Goal: Transaction & Acquisition: Purchase product/service

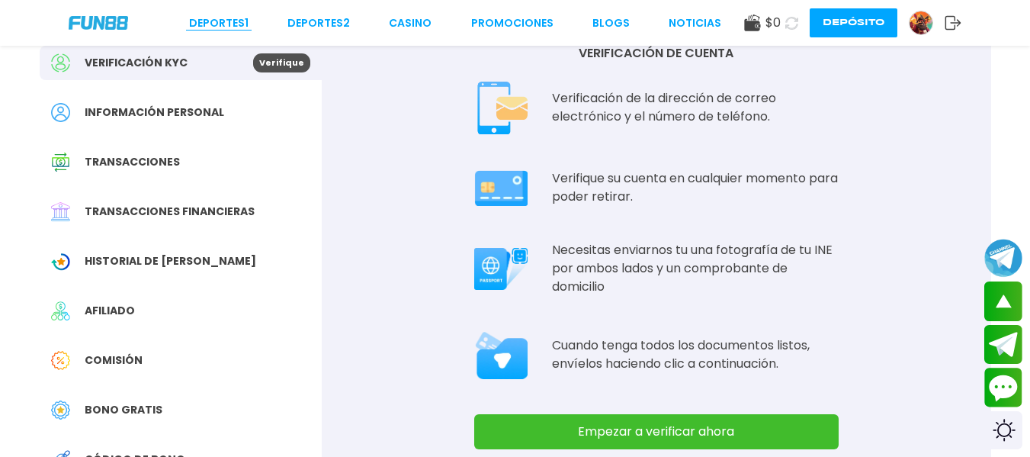
click at [210, 24] on link "Deportes 1" at bounding box center [218, 23] width 59 height 16
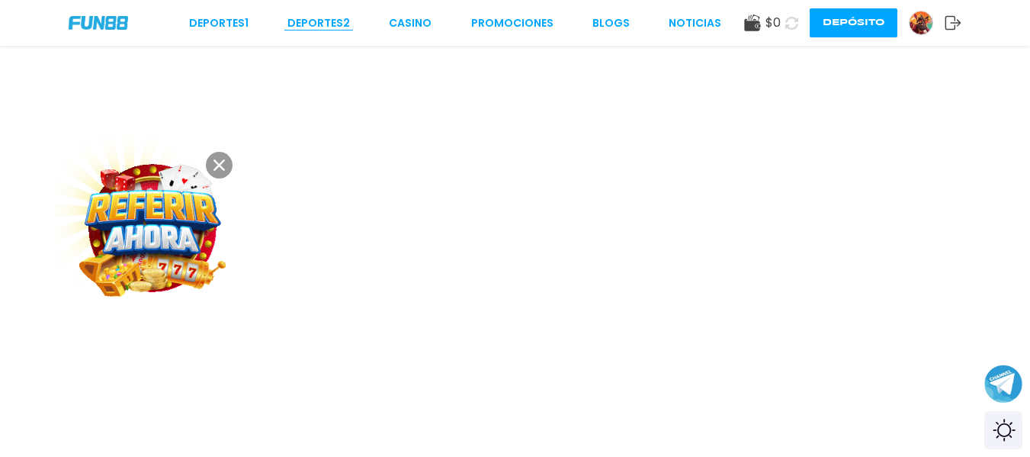
click at [335, 21] on link "Deportes 2" at bounding box center [318, 23] width 63 height 16
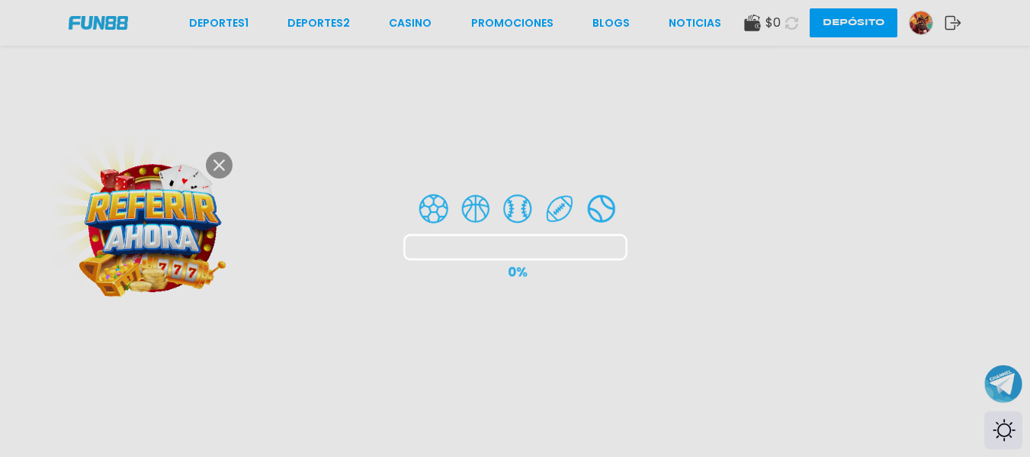
click at [238, 27] on div at bounding box center [515, 228] width 1030 height 457
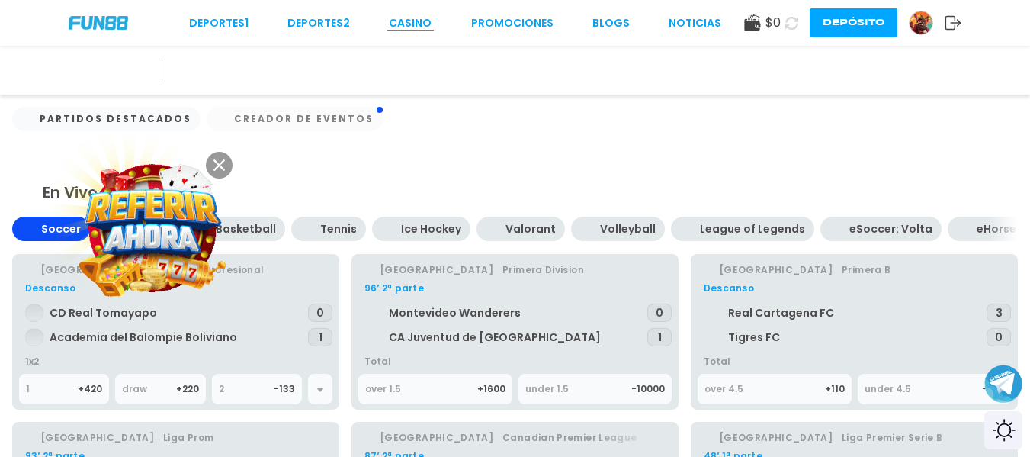
click at [409, 21] on link "CASINO" at bounding box center [410, 23] width 43 height 16
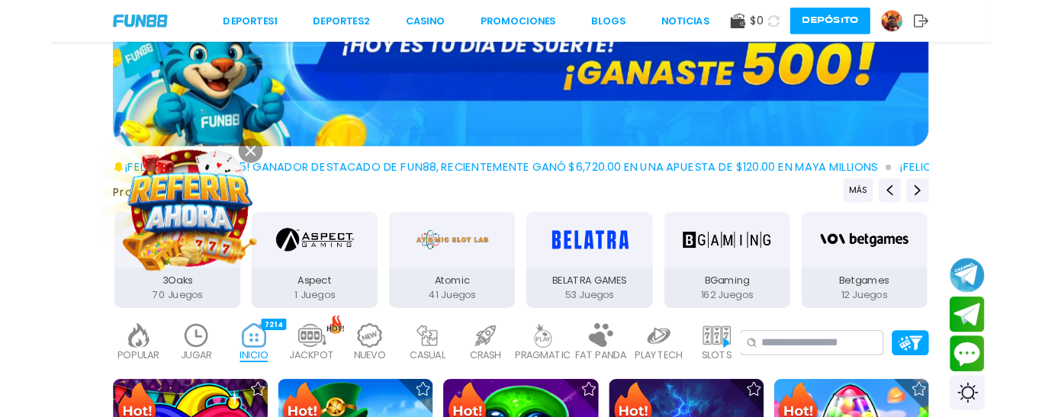
scroll to position [229, 0]
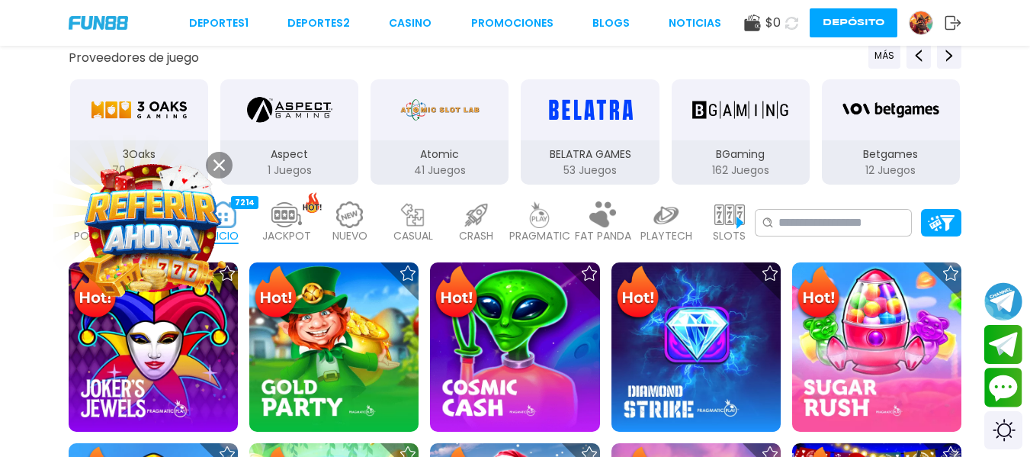
click at [221, 163] on use at bounding box center [219, 164] width 11 height 11
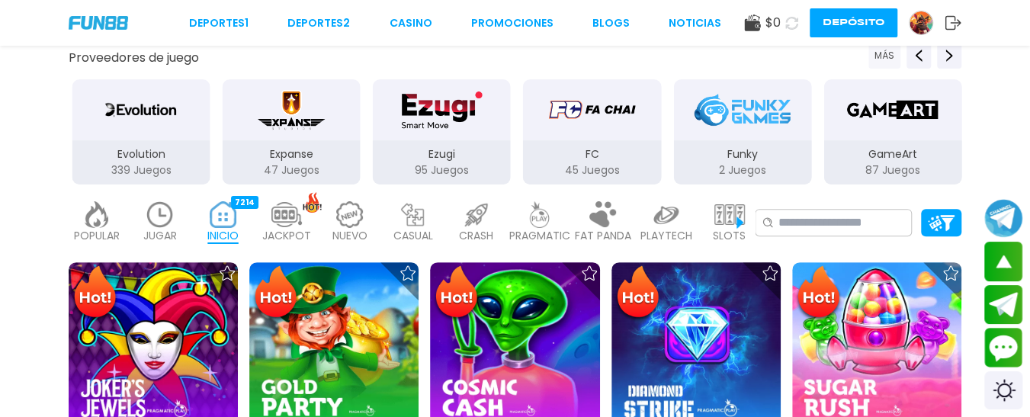
click at [882, 65] on button "MÁS" at bounding box center [885, 56] width 32 height 26
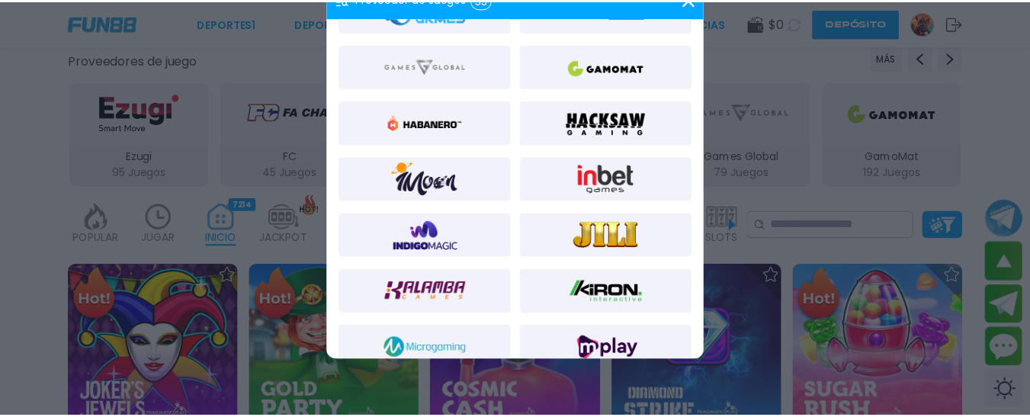
scroll to position [534, 0]
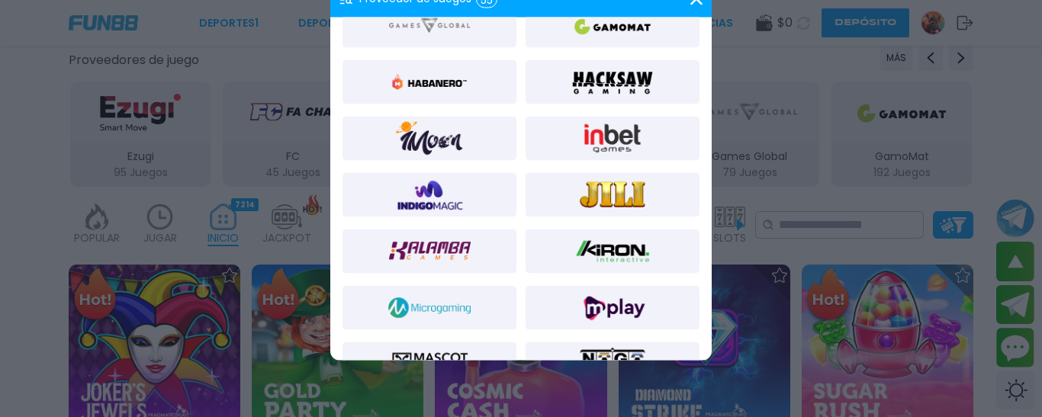
click at [605, 141] on img at bounding box center [612, 138] width 82 height 37
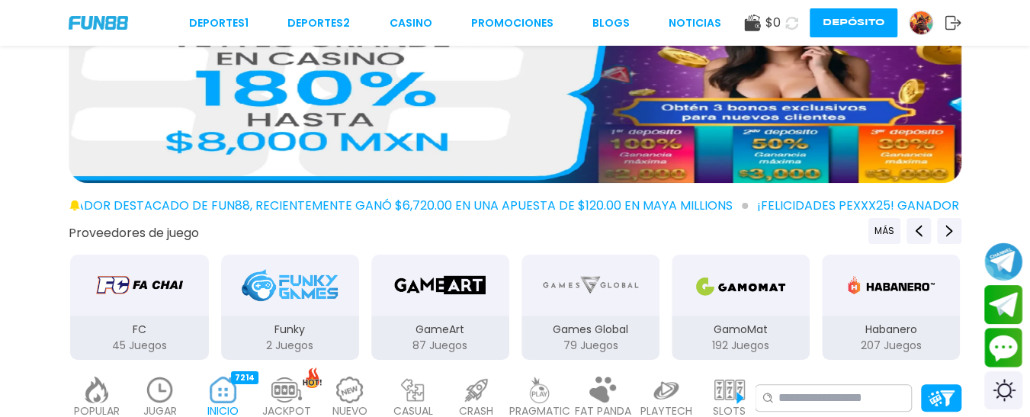
scroll to position [76, 0]
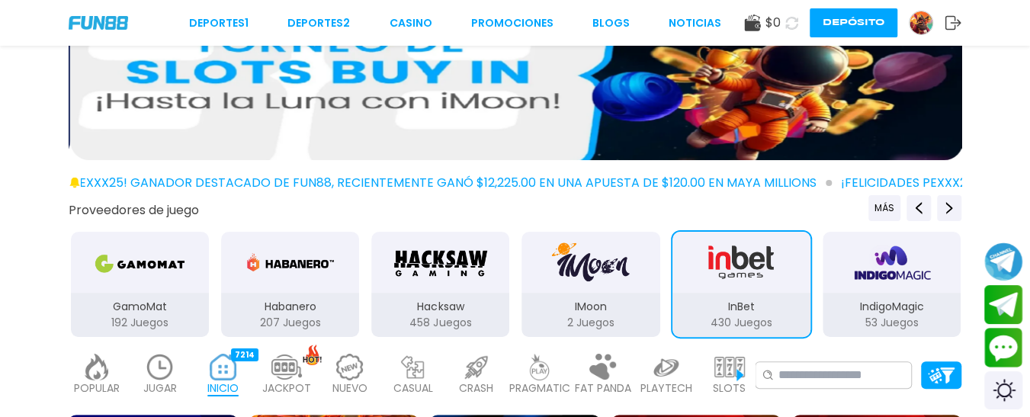
click at [1017, 124] on div at bounding box center [515, 74] width 1030 height 185
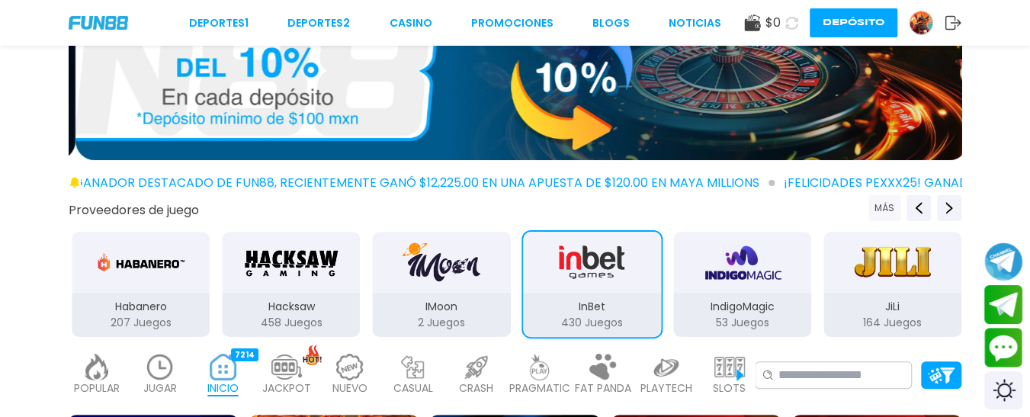
click at [878, 204] on button "MÁS" at bounding box center [885, 208] width 32 height 26
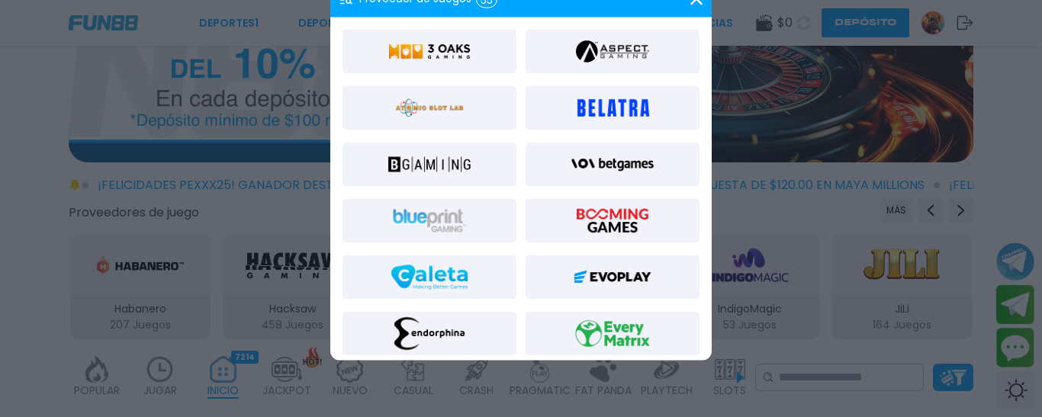
click at [631, 275] on img at bounding box center [612, 276] width 82 height 37
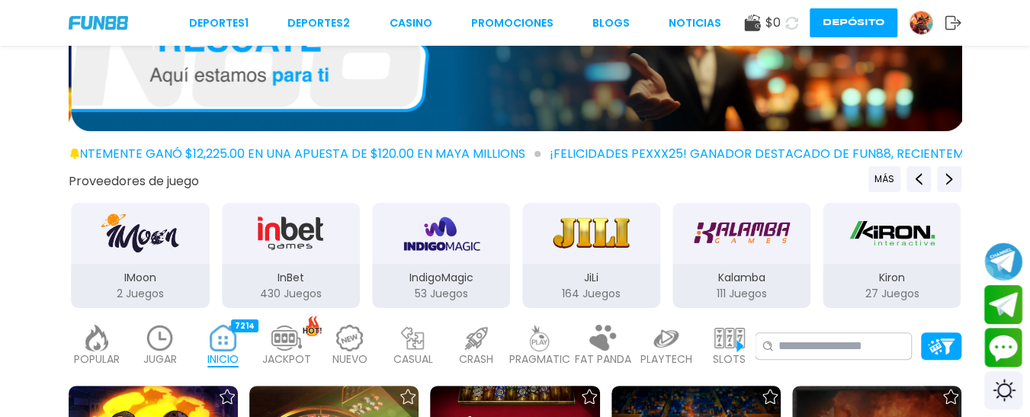
scroll to position [153, 0]
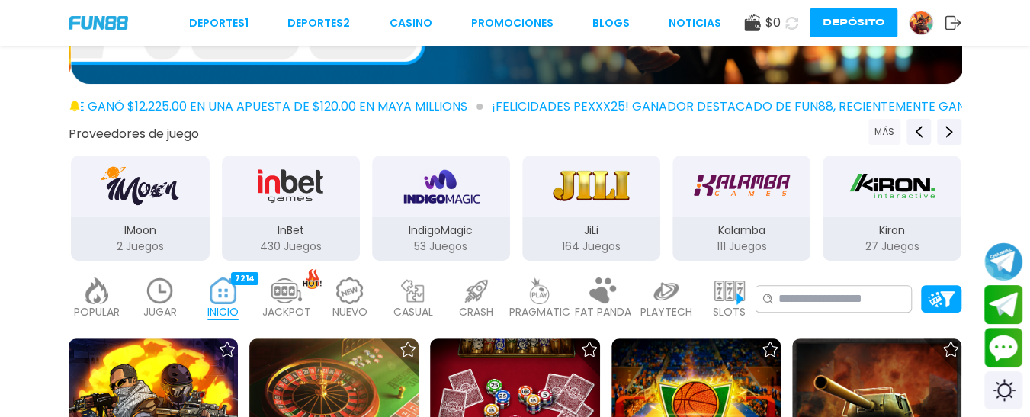
click at [889, 136] on button "MÁS" at bounding box center [885, 132] width 32 height 26
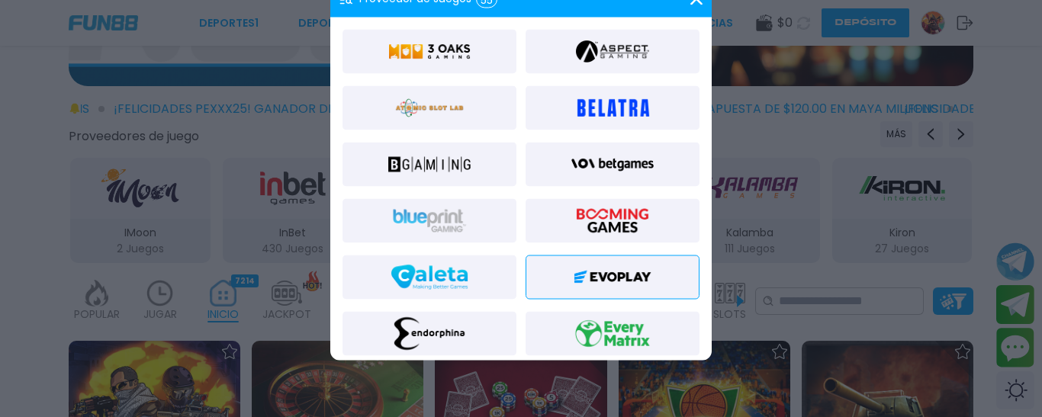
click at [425, 156] on img at bounding box center [429, 164] width 82 height 37
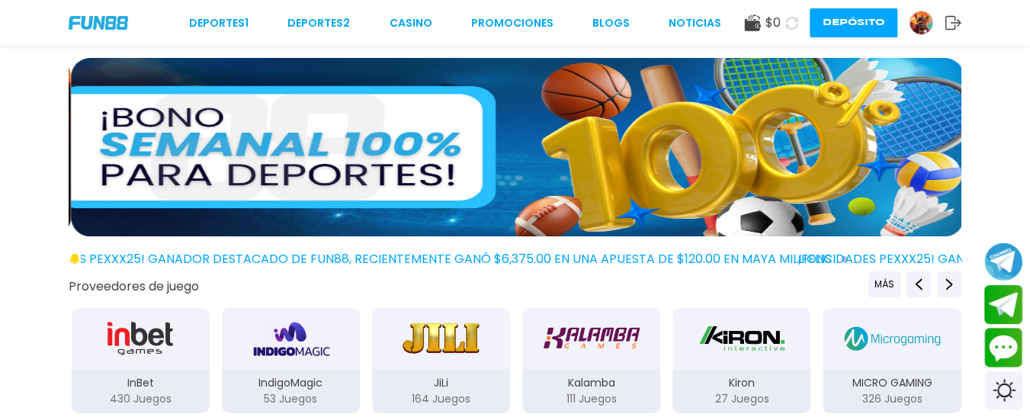
scroll to position [229, 0]
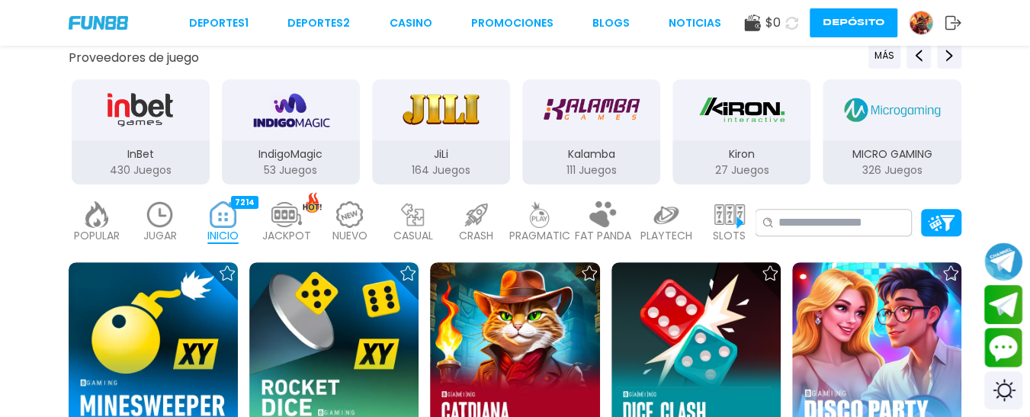
click at [718, 121] on img "Kiron" at bounding box center [742, 109] width 96 height 43
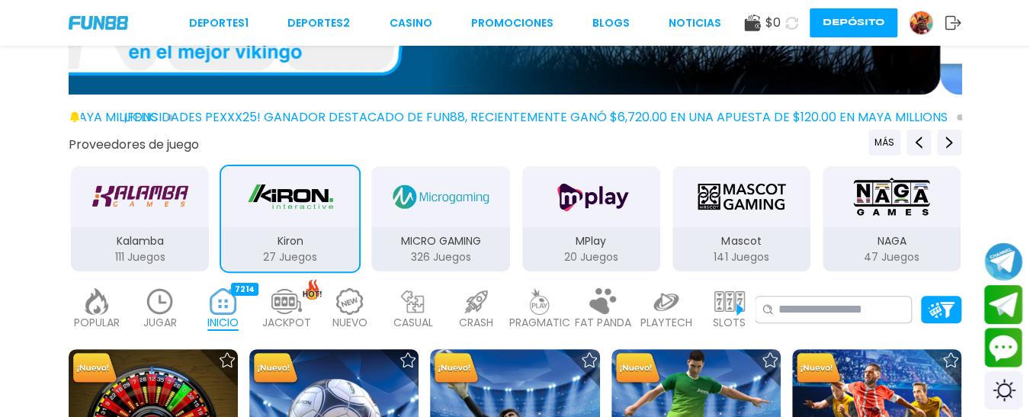
scroll to position [153, 0]
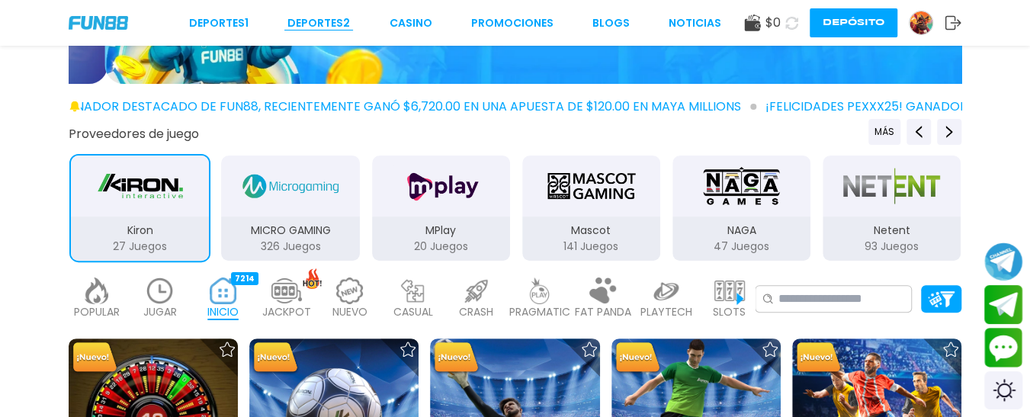
click at [334, 26] on link "Deportes 2" at bounding box center [318, 23] width 63 height 16
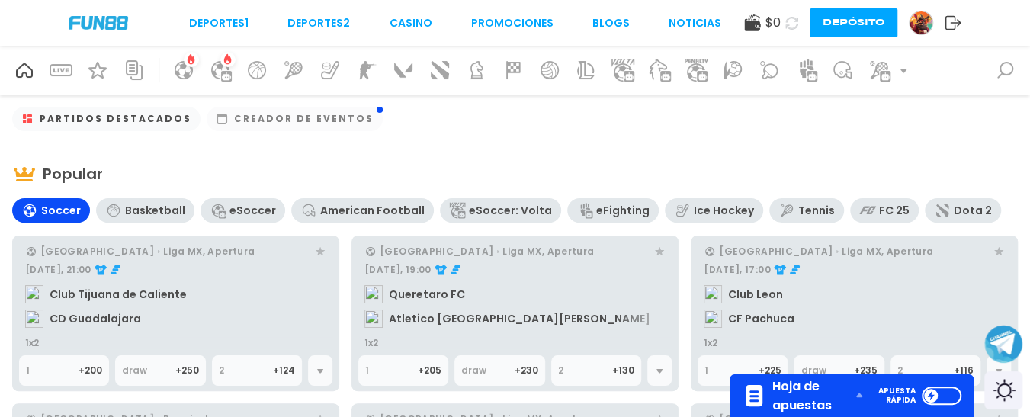
click at [902, 79] on div at bounding box center [906, 70] width 18 height 37
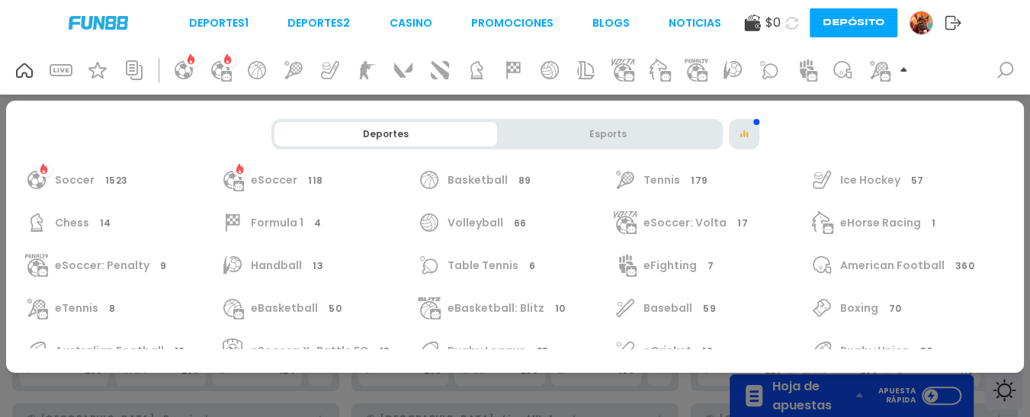
click at [580, 136] on div "Esports" at bounding box center [608, 134] width 223 height 24
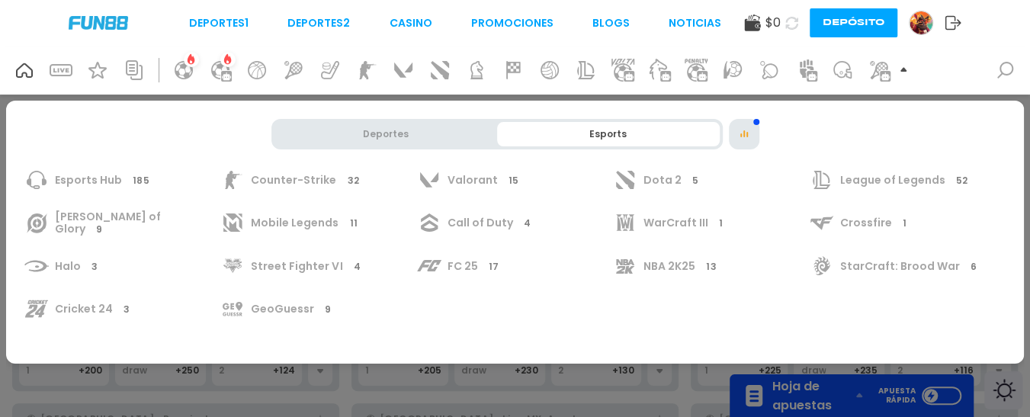
click at [95, 228] on span "[PERSON_NAME] of Glory 9" at bounding box center [134, 222] width 159 height 25
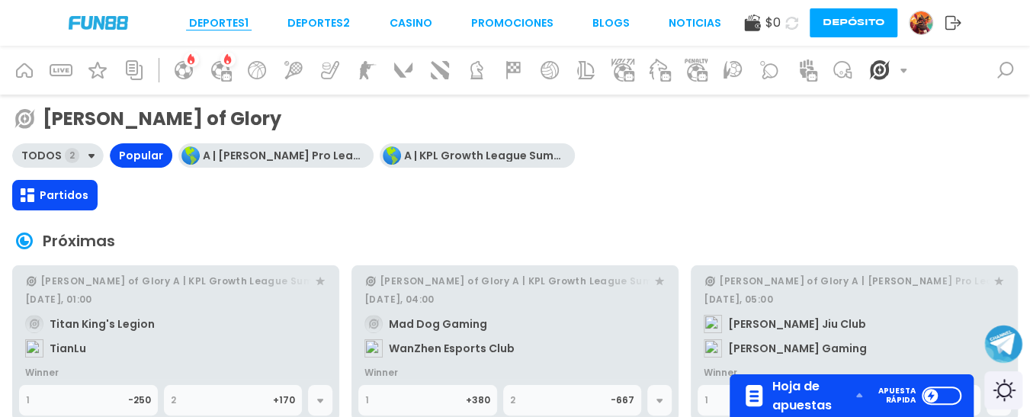
click at [220, 19] on link "Deportes 1" at bounding box center [218, 23] width 59 height 16
